Goal: Information Seeking & Learning: Learn about a topic

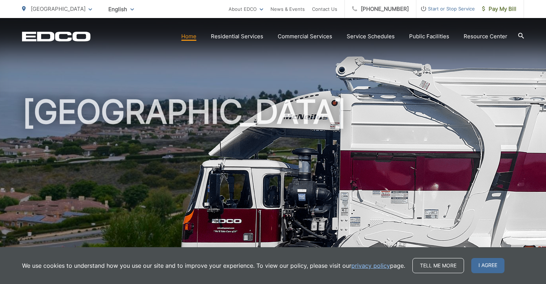
click at [521, 38] on icon at bounding box center [521, 36] width 6 height 6
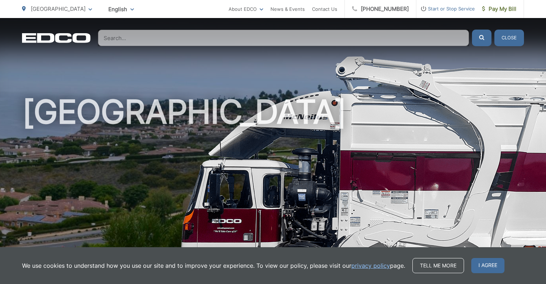
click at [404, 43] on input "Search" at bounding box center [283, 38] width 371 height 17
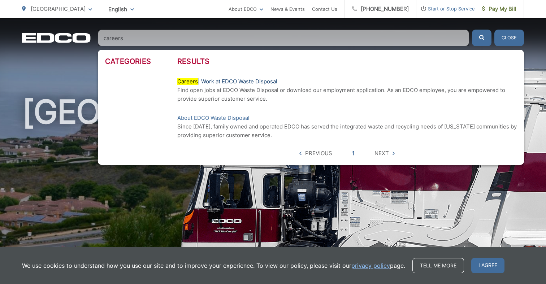
type input "careers"
click at [275, 78] on link "Careers | Work at EDCO Waste Disposal" at bounding box center [227, 81] width 100 height 9
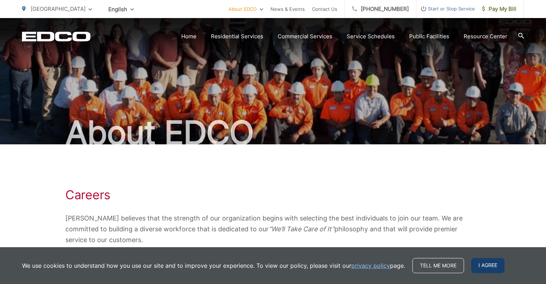
click at [482, 266] on span "I agree" at bounding box center [487, 265] width 33 height 15
